Goal: Book appointment/travel/reservation

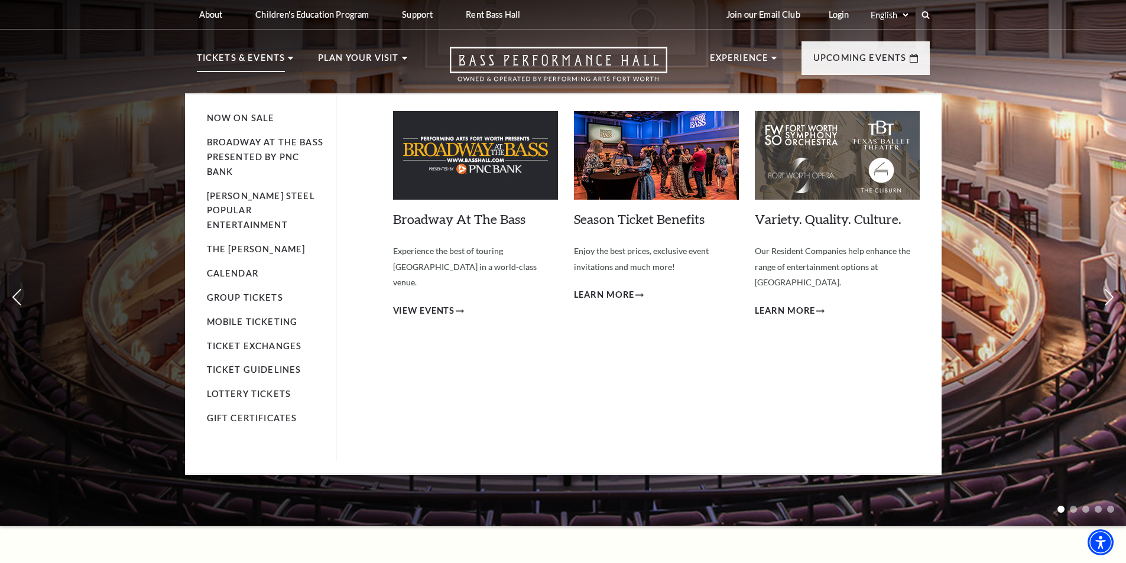
click at [268, 57] on p "Tickets & Events" at bounding box center [241, 61] width 89 height 21
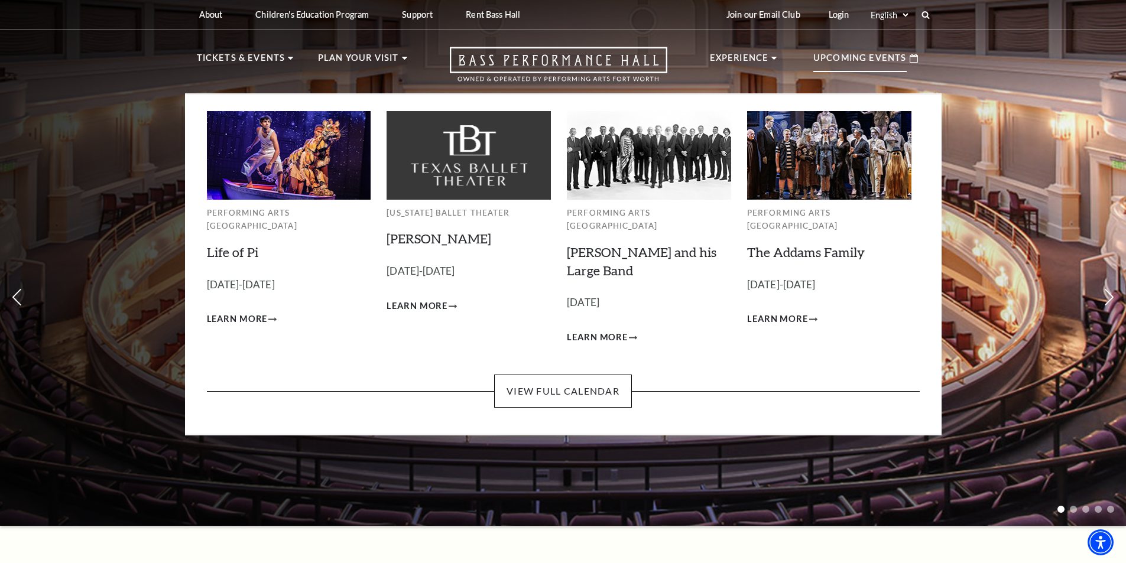
click at [889, 53] on p "Upcoming Events" at bounding box center [859, 61] width 93 height 21
click at [603, 378] on link "View Full Calendar" at bounding box center [563, 391] width 138 height 33
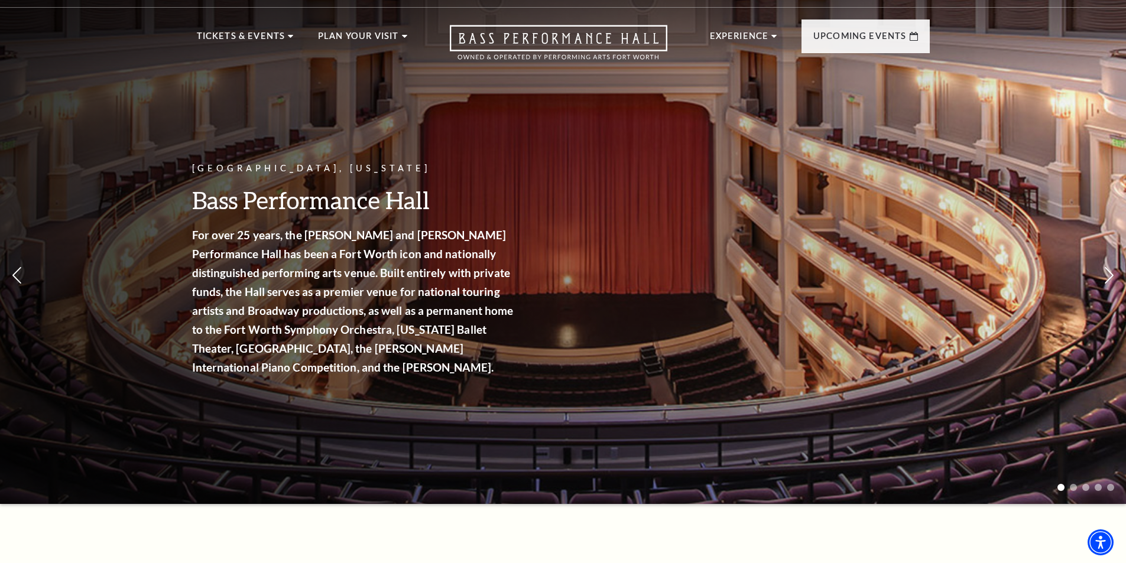
scroll to position [40, 0]
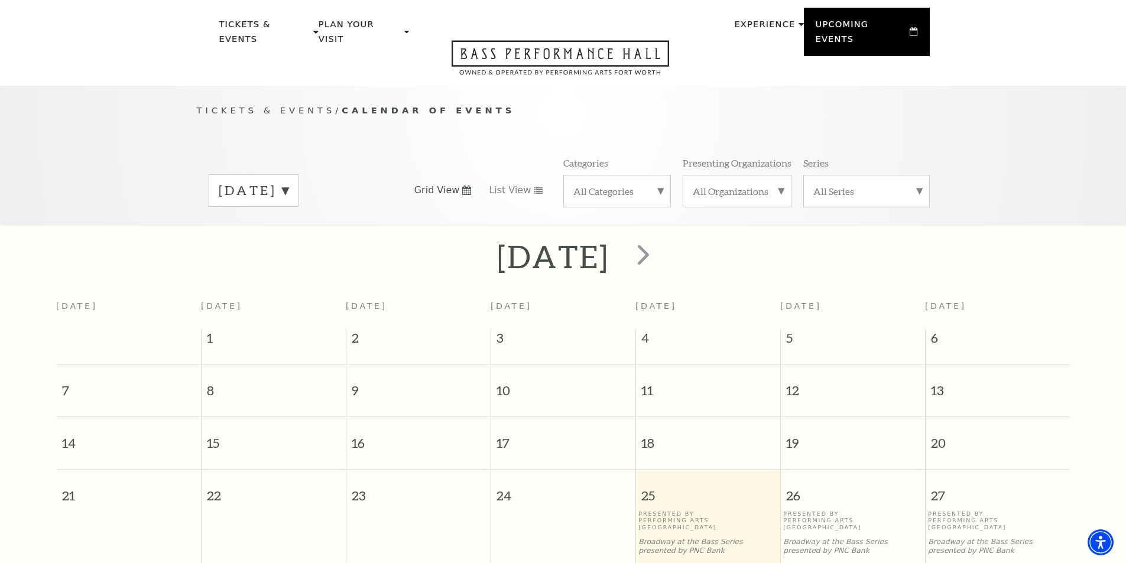
scroll to position [26, 0]
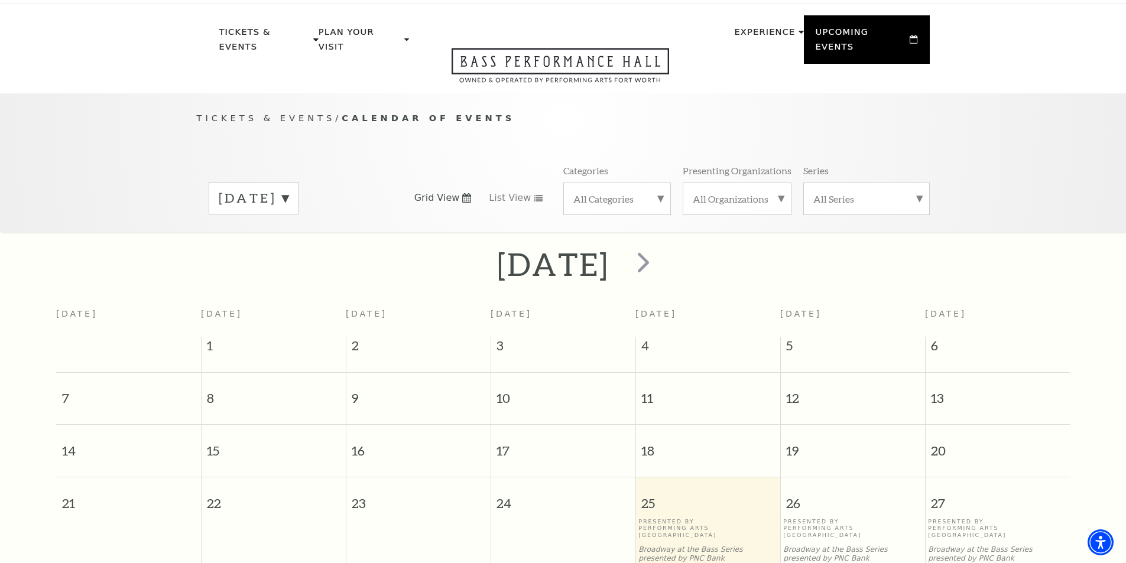
click at [288, 189] on label "[DATE]" at bounding box center [254, 198] width 70 height 18
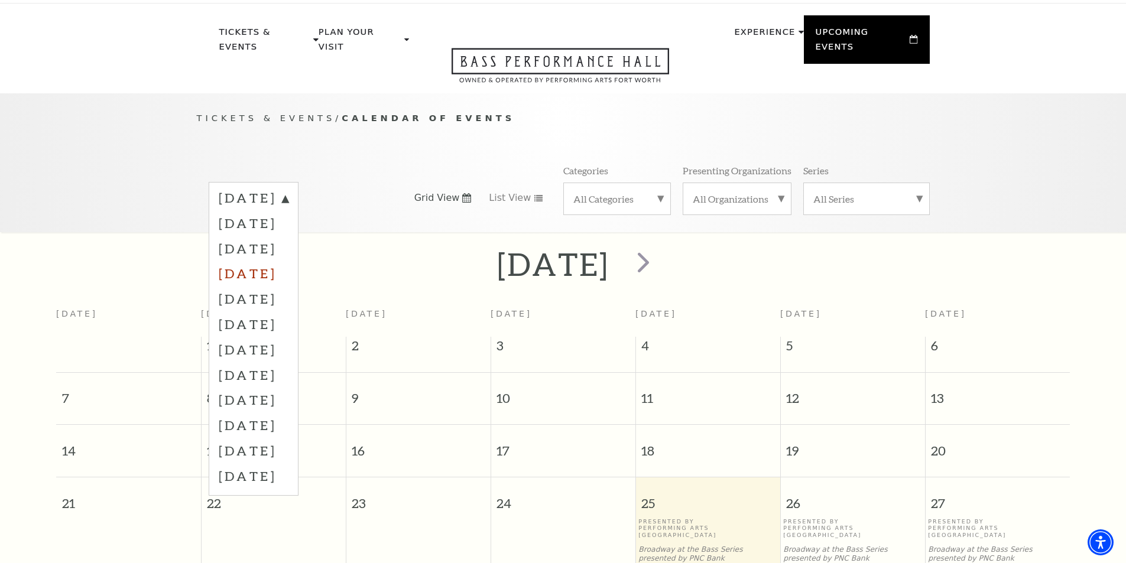
click at [288, 261] on label "[DATE]" at bounding box center [254, 273] width 70 height 25
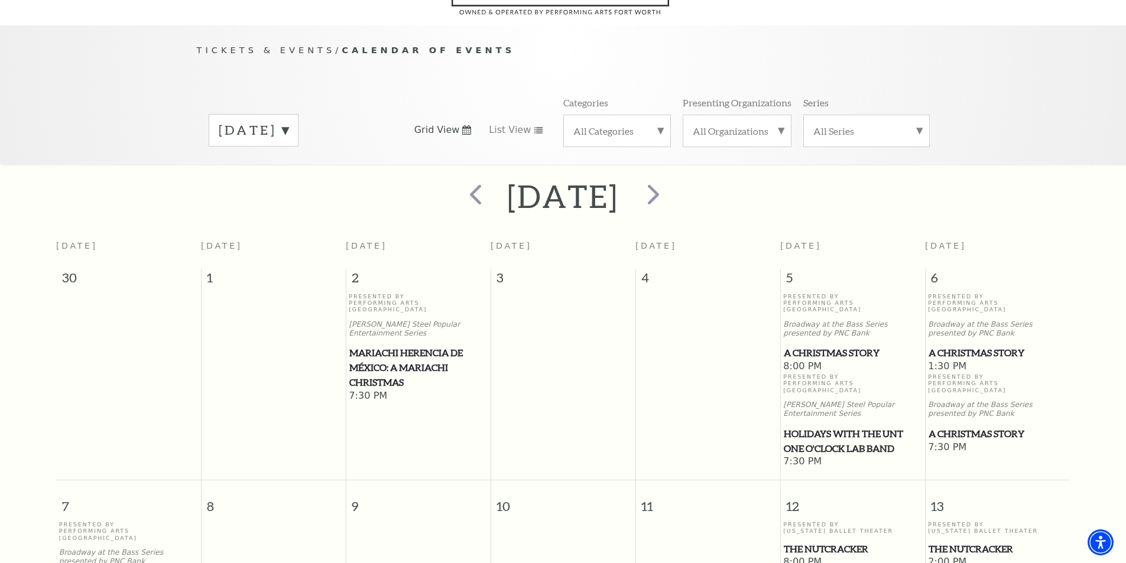
scroll to position [0, 0]
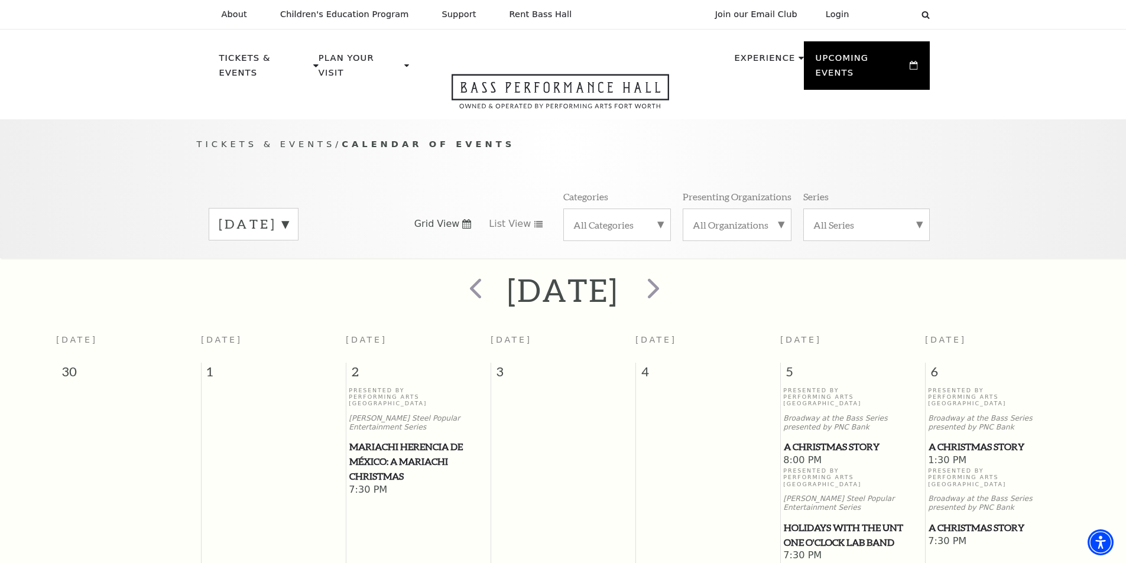
click at [650, 219] on label "All Categories" at bounding box center [616, 225] width 87 height 12
click at [589, 254] on label "Ballet" at bounding box center [616, 264] width 87 height 20
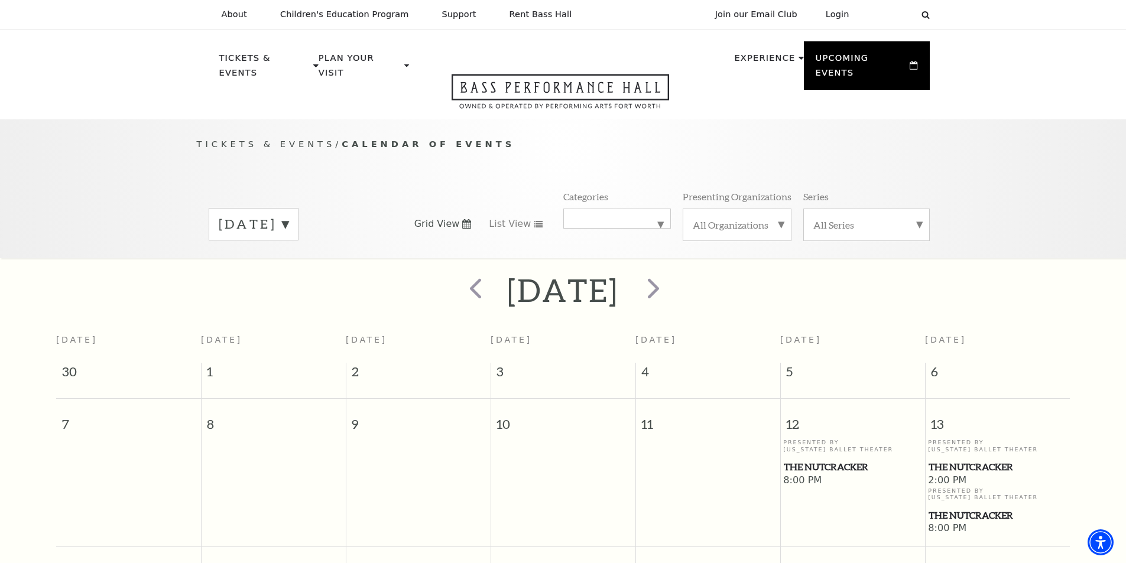
click at [288, 215] on label "[DATE]" at bounding box center [254, 224] width 70 height 18
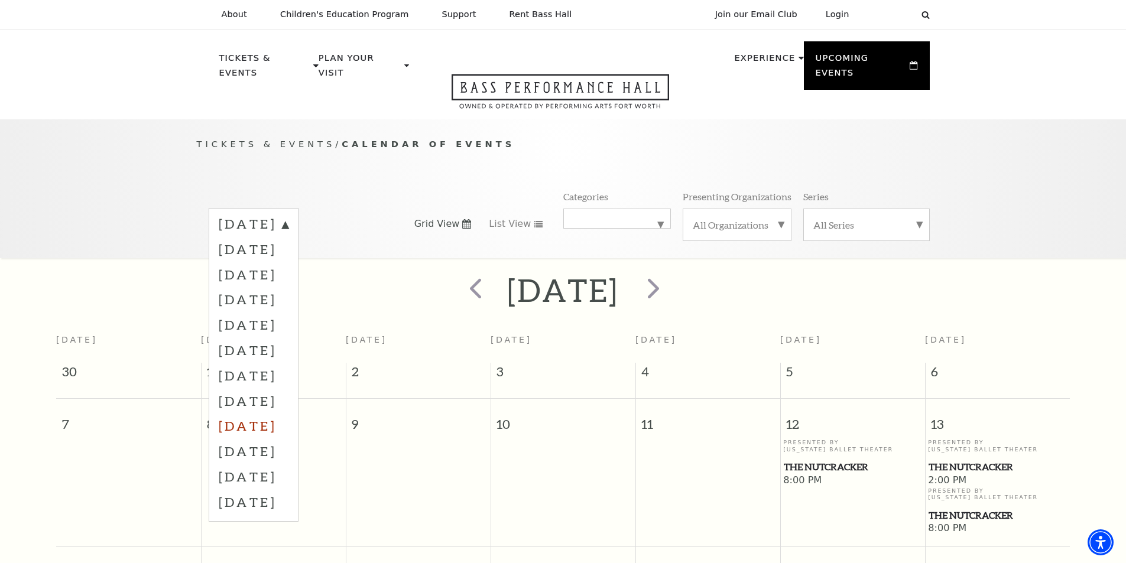
click at [283, 418] on label "[DATE]" at bounding box center [254, 425] width 70 height 25
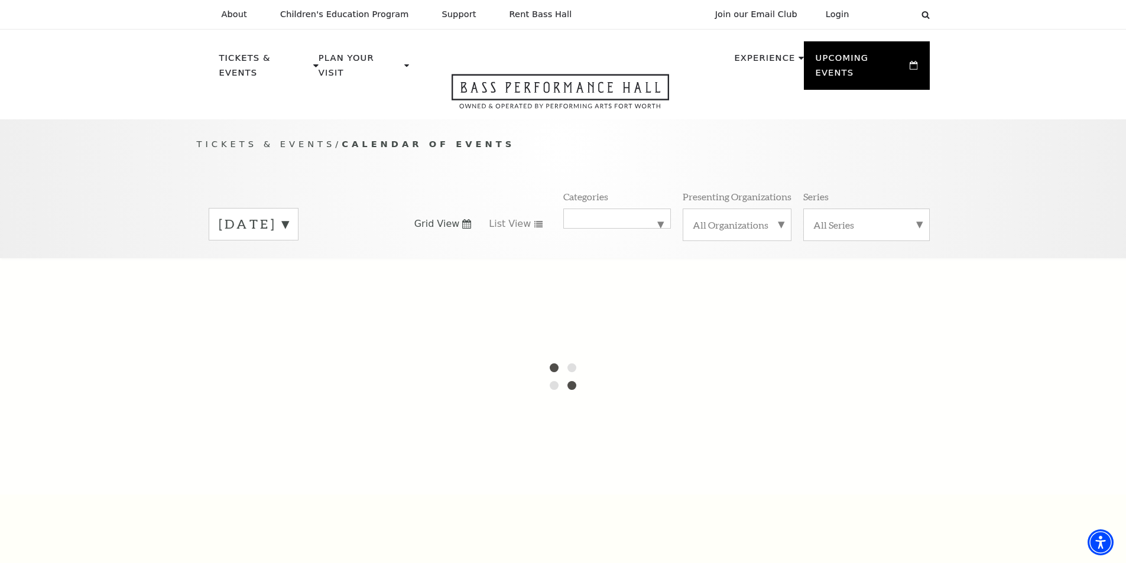
click at [288, 215] on label "[DATE]" at bounding box center [254, 224] width 70 height 18
click at [656, 218] on div "All Categories Ballet" at bounding box center [617, 219] width 108 height 20
click at [652, 219] on label "All Categories" at bounding box center [616, 226] width 87 height 15
click at [618, 166] on div "Tickets & Events / Calendar of Events [DATE] [DATE] [DATE] [DATE] [DATE] [DATE]…" at bounding box center [563, 197] width 757 height 121
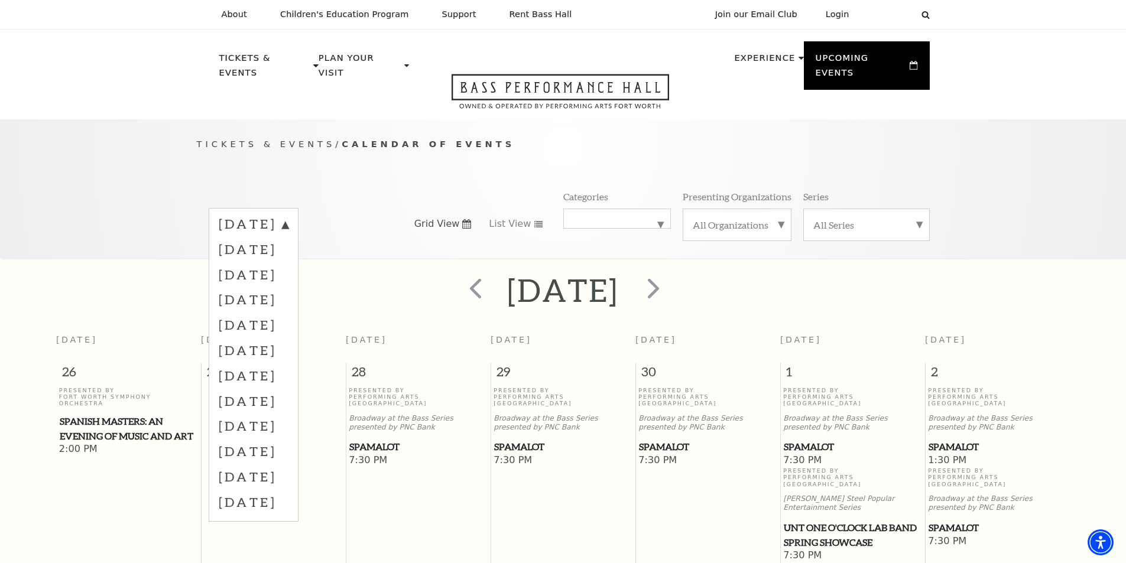
scroll to position [105, 0]
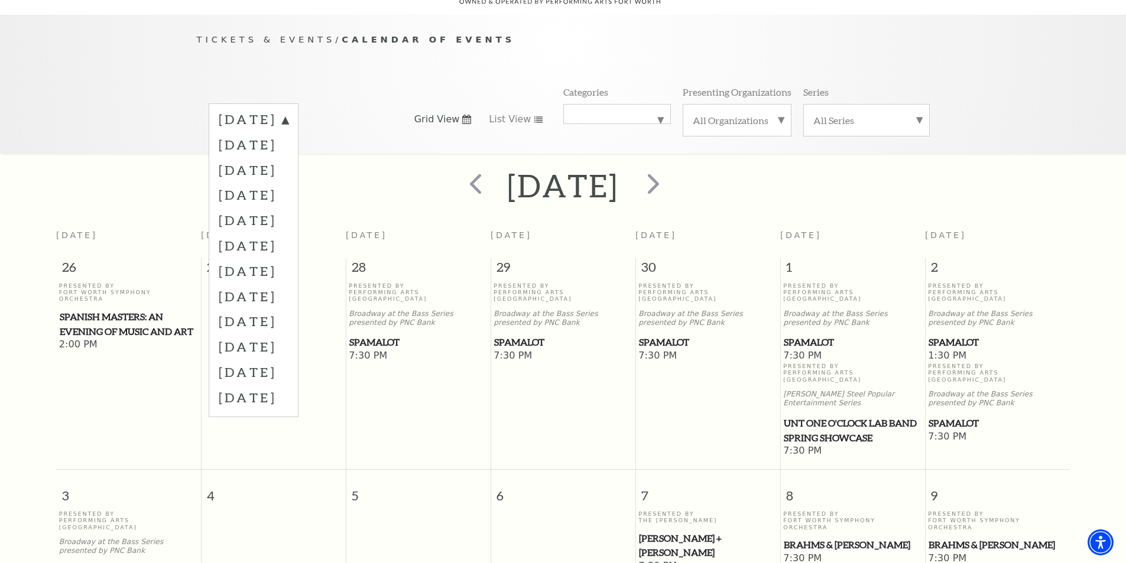
click at [56, 165] on div "[DATE]" at bounding box center [563, 186] width 1126 height 42
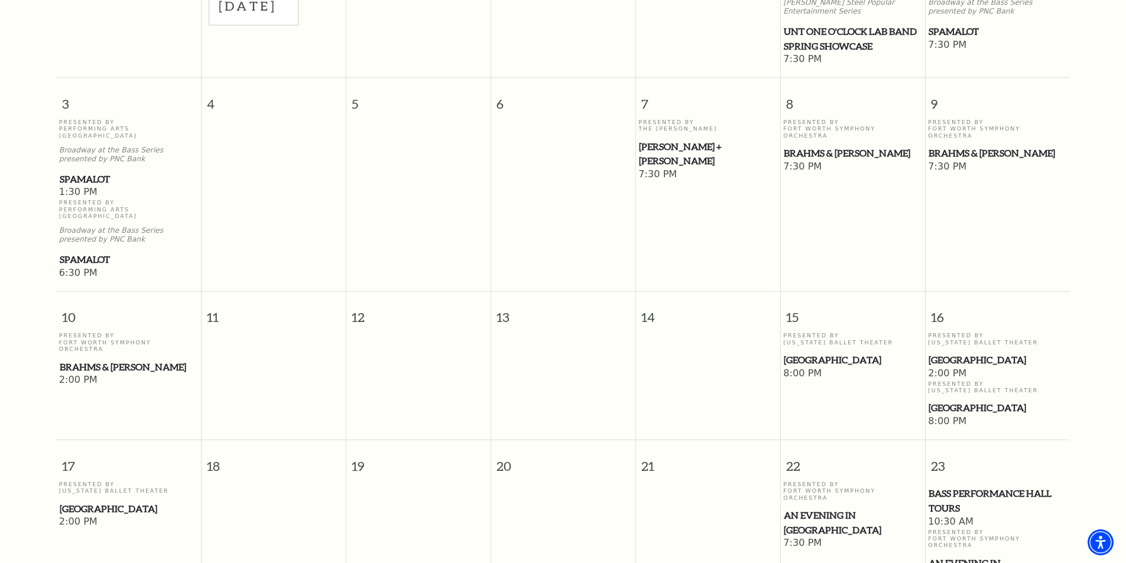
scroll to position [499, 0]
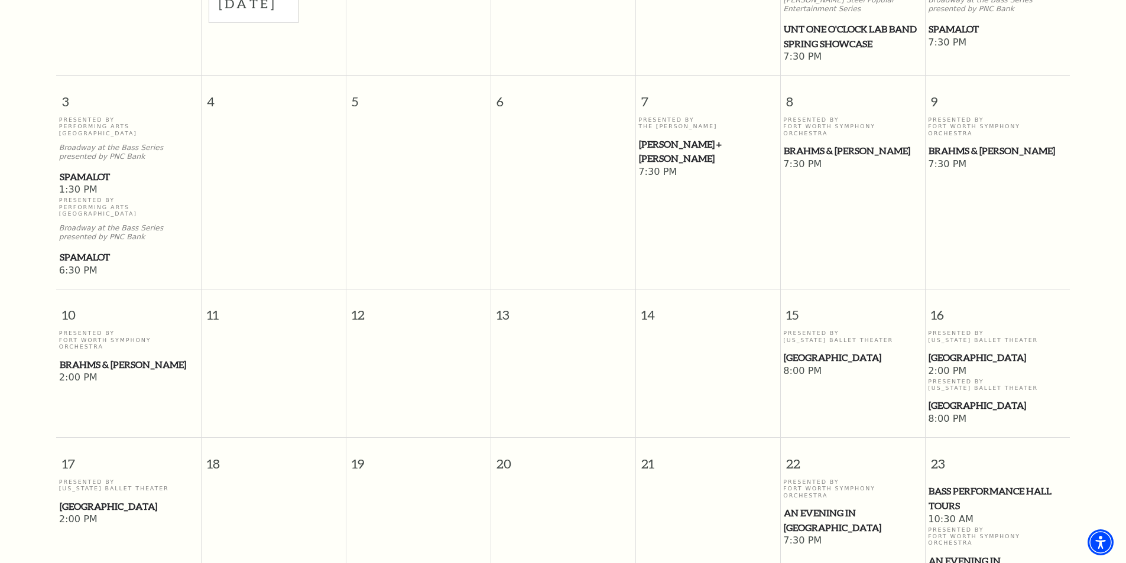
click at [824, 351] on span "[GEOGRAPHIC_DATA]" at bounding box center [853, 358] width 138 height 15
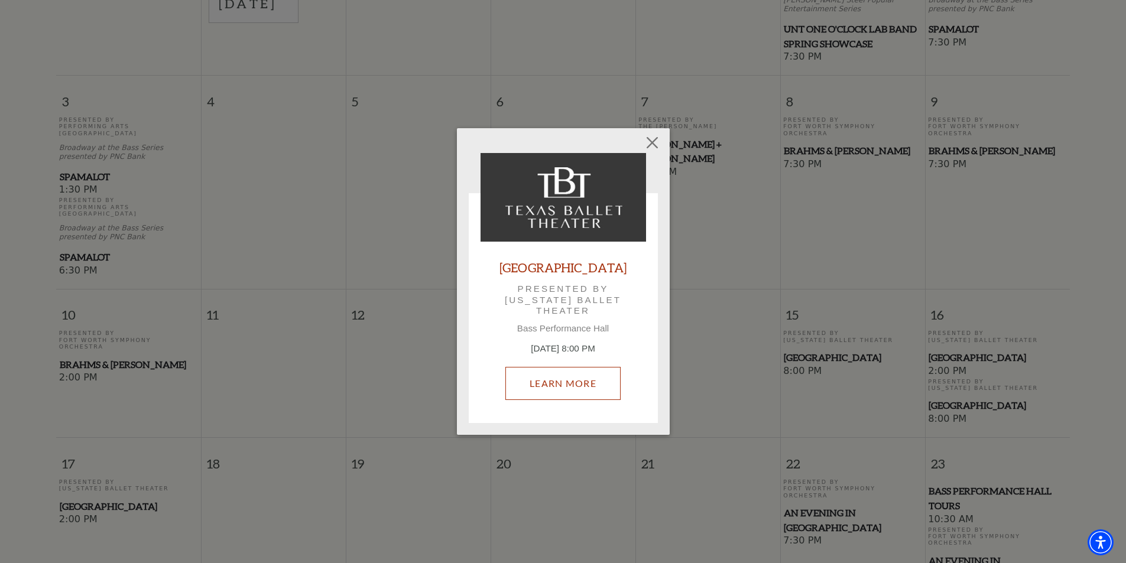
click at [608, 383] on link "Learn More" at bounding box center [562, 383] width 115 height 33
